Goal: Task Accomplishment & Management: Manage account settings

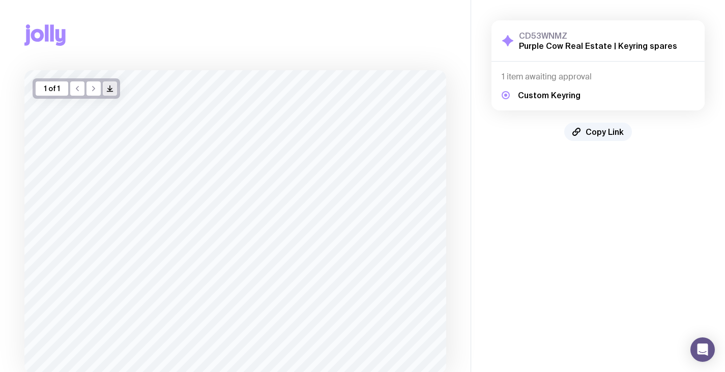
click at [109, 88] on icon "/> />" at bounding box center [110, 88] width 8 height 8
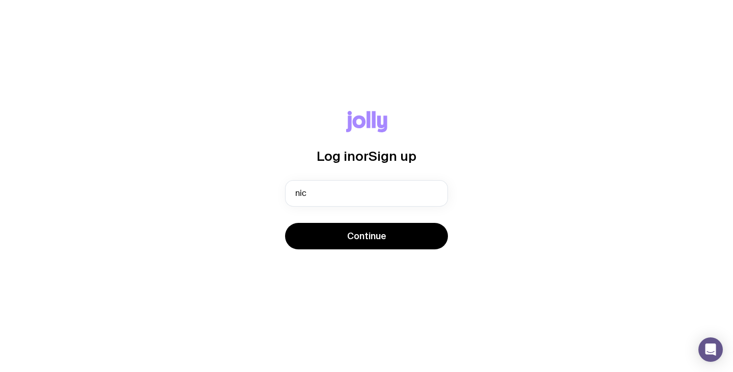
type input "nicole.challen@purplecowrealestate.com.au"
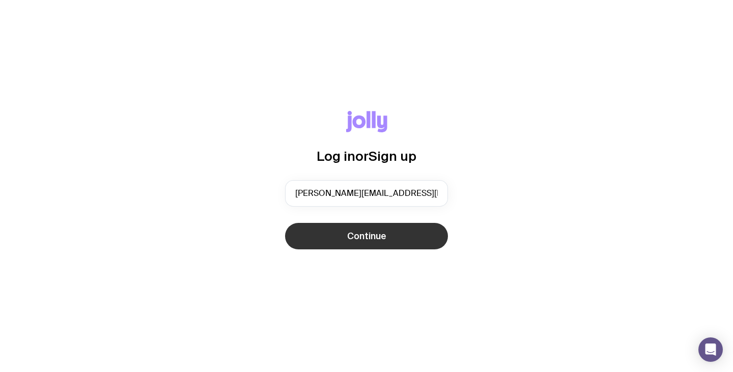
click at [363, 233] on span "Continue" at bounding box center [366, 236] width 39 height 12
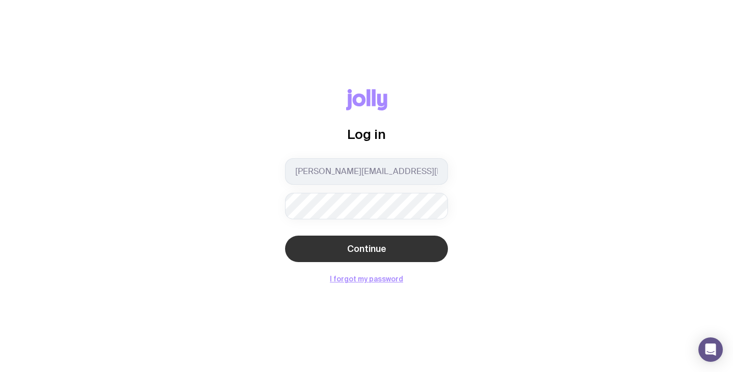
click at [359, 250] on span "Continue" at bounding box center [366, 249] width 39 height 12
